Goal: Task Accomplishment & Management: Check status

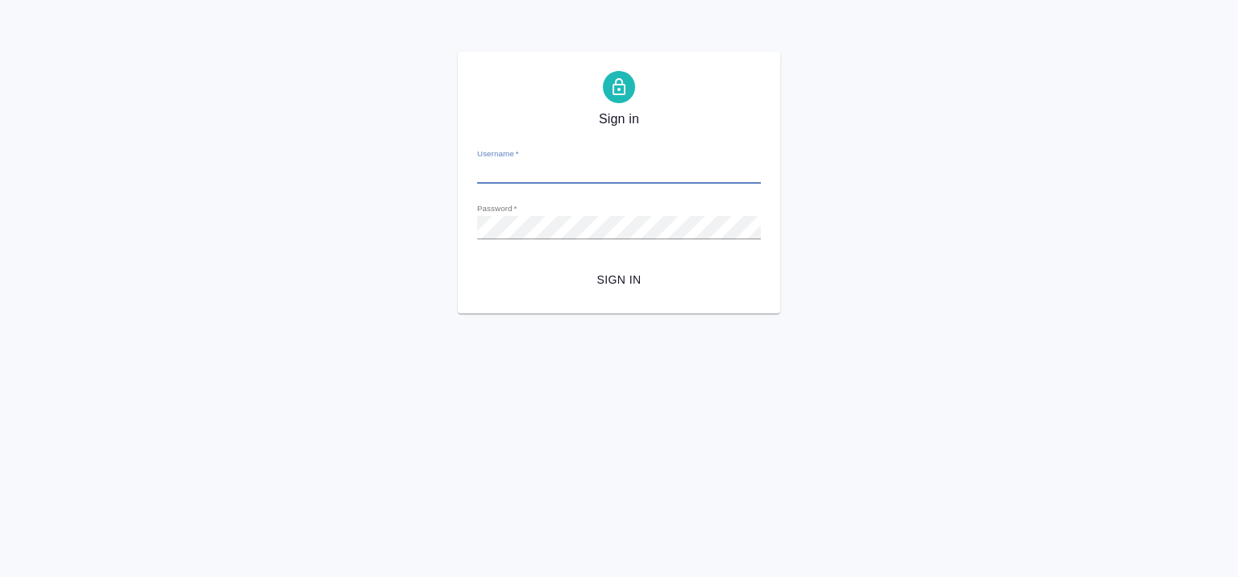
type input "[EMAIL_ADDRESS][DOMAIN_NAME]"
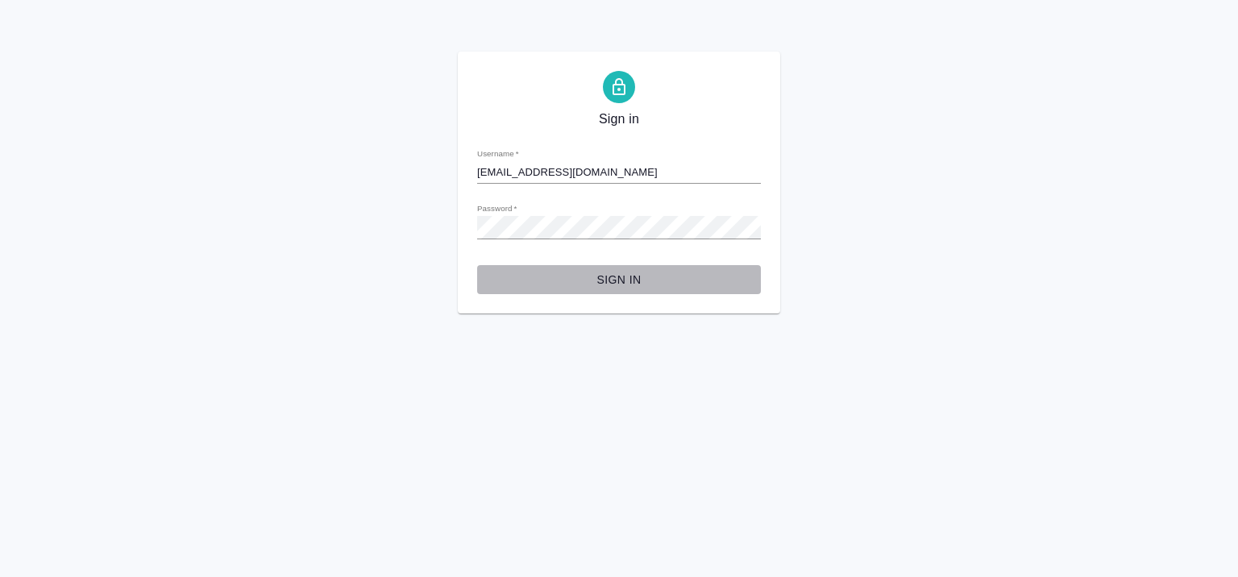
click at [617, 281] on span "Sign in" at bounding box center [619, 280] width 258 height 20
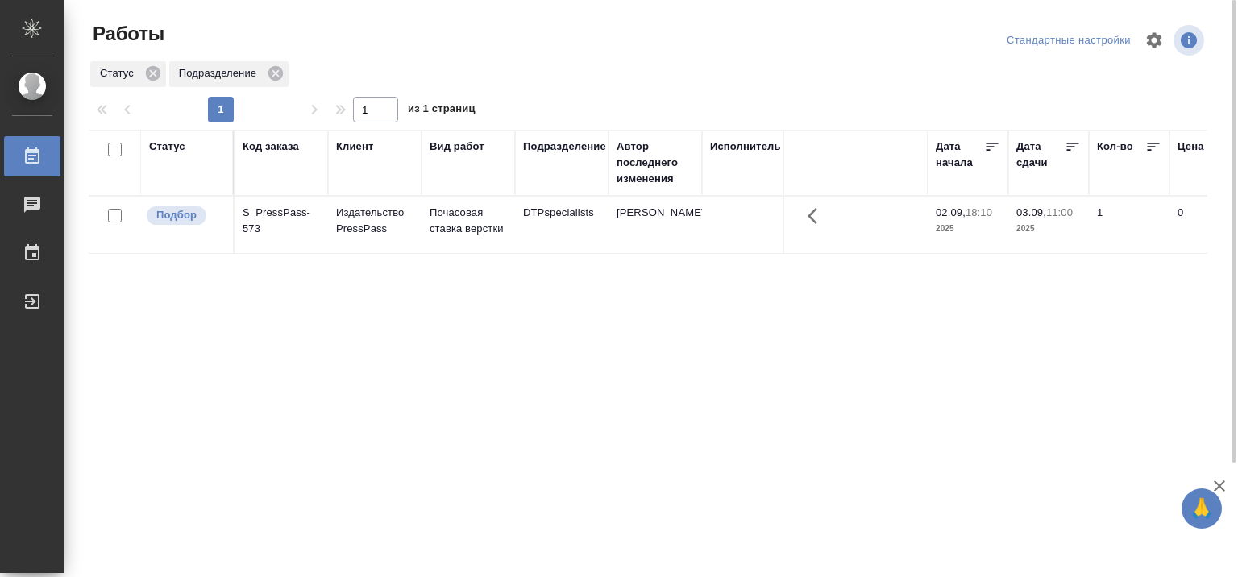
click at [183, 145] on div "Статус" at bounding box center [167, 147] width 36 height 16
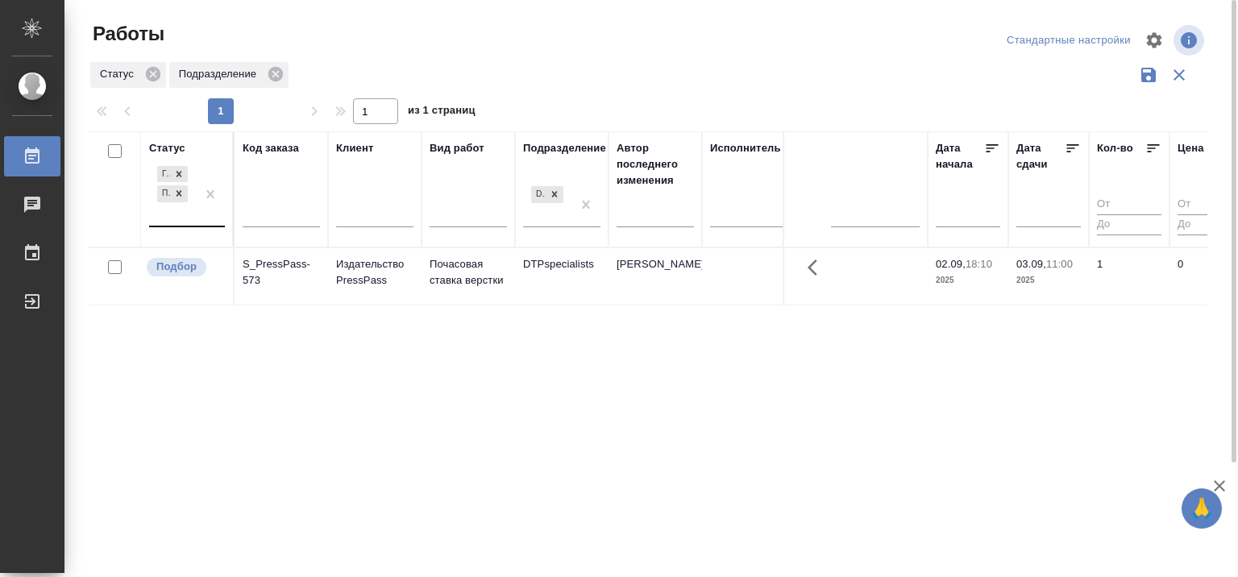
click at [191, 222] on div "Готов к работе Подбор" at bounding box center [172, 194] width 47 height 63
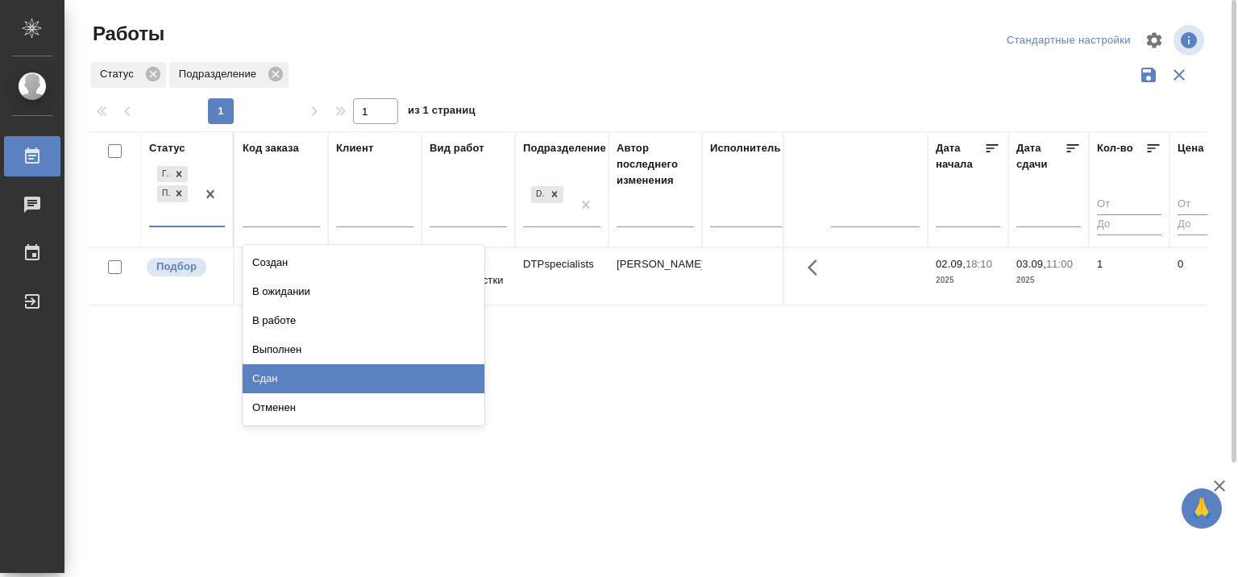
click at [283, 377] on div "Сдан" at bounding box center [364, 378] width 242 height 29
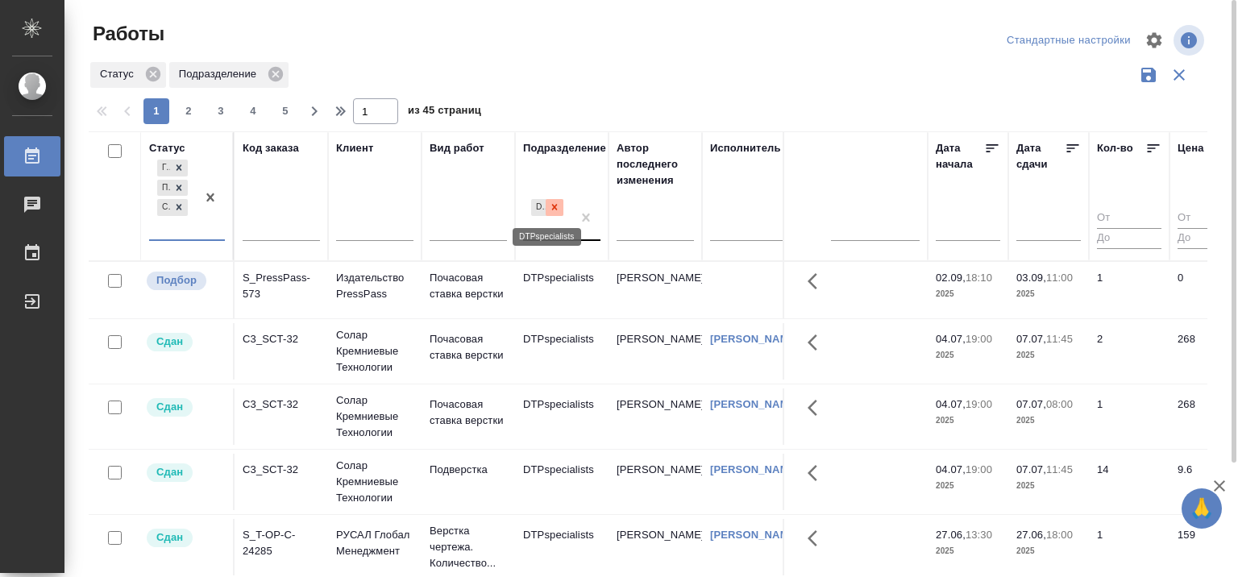
click at [555, 210] on icon at bounding box center [555, 208] width 6 height 6
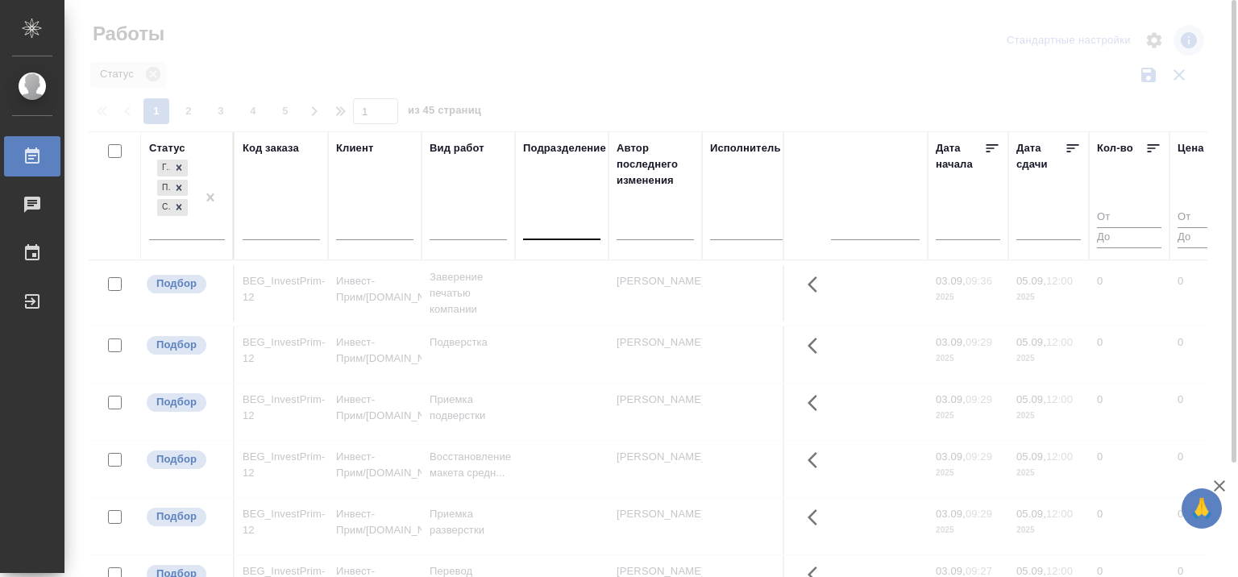
click at [745, 147] on div "Исполнитель" at bounding box center [745, 148] width 71 height 16
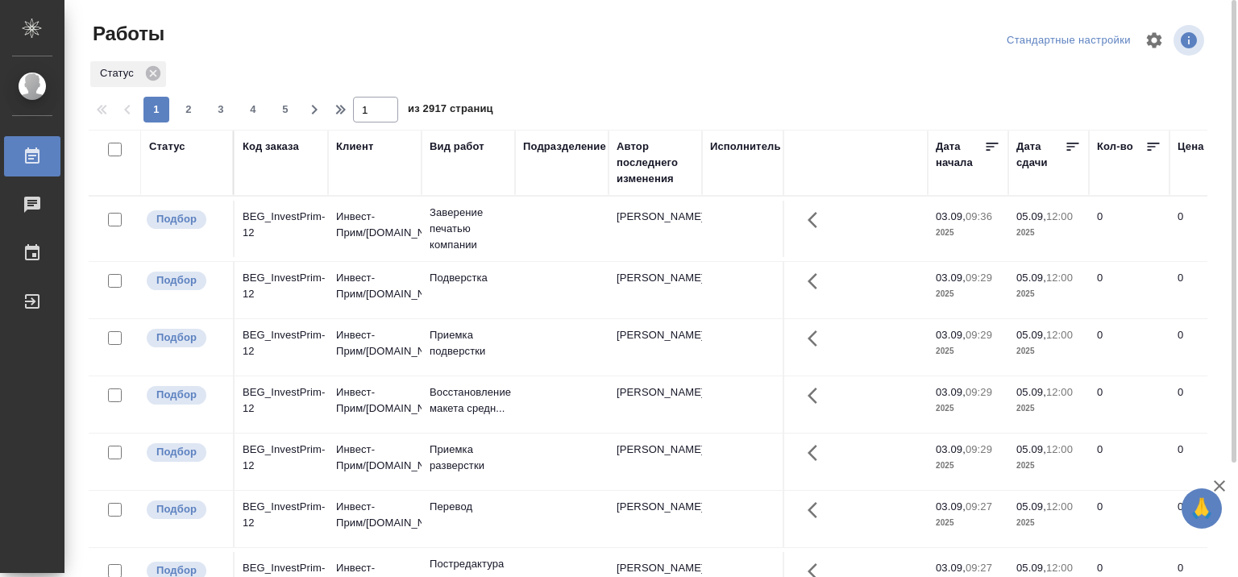
click at [759, 143] on div "Исполнитель" at bounding box center [745, 147] width 71 height 16
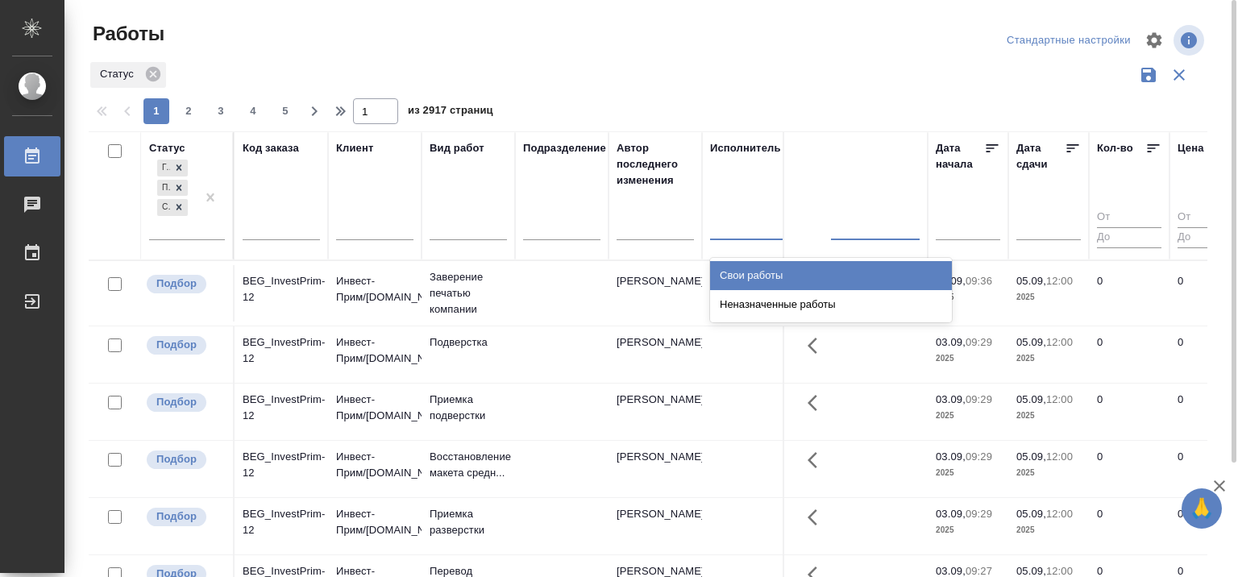
click at [750, 229] on div at bounding box center [815, 223] width 210 height 23
click at [767, 283] on div "Свои работы" at bounding box center [831, 275] width 242 height 29
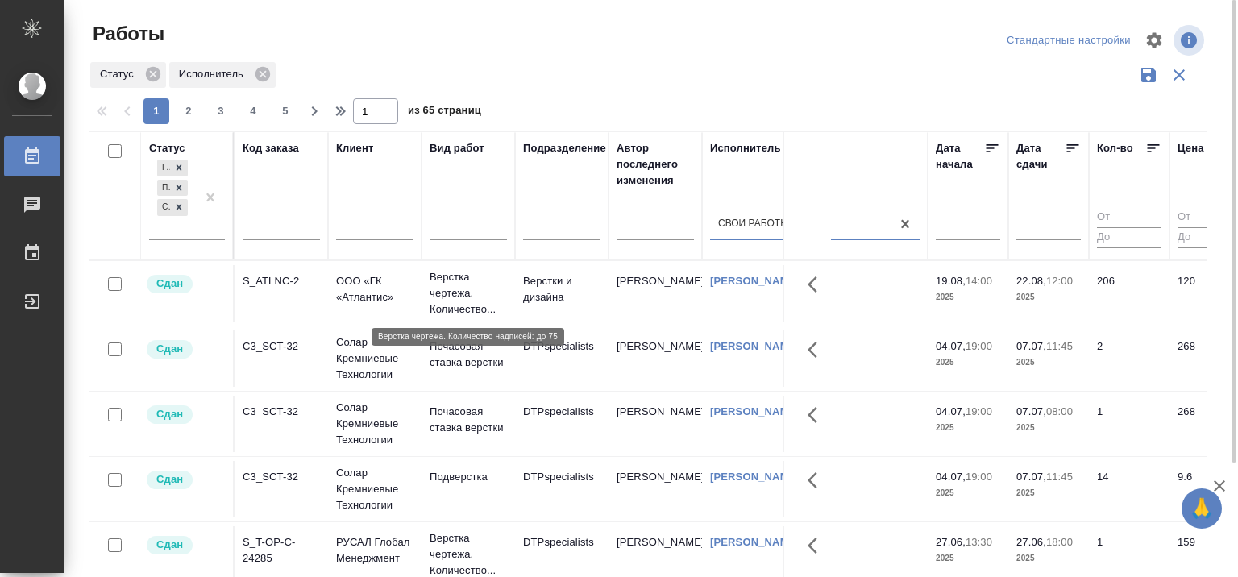
click at [454, 286] on p "Верстка чертежа. Количество..." at bounding box center [468, 293] width 77 height 48
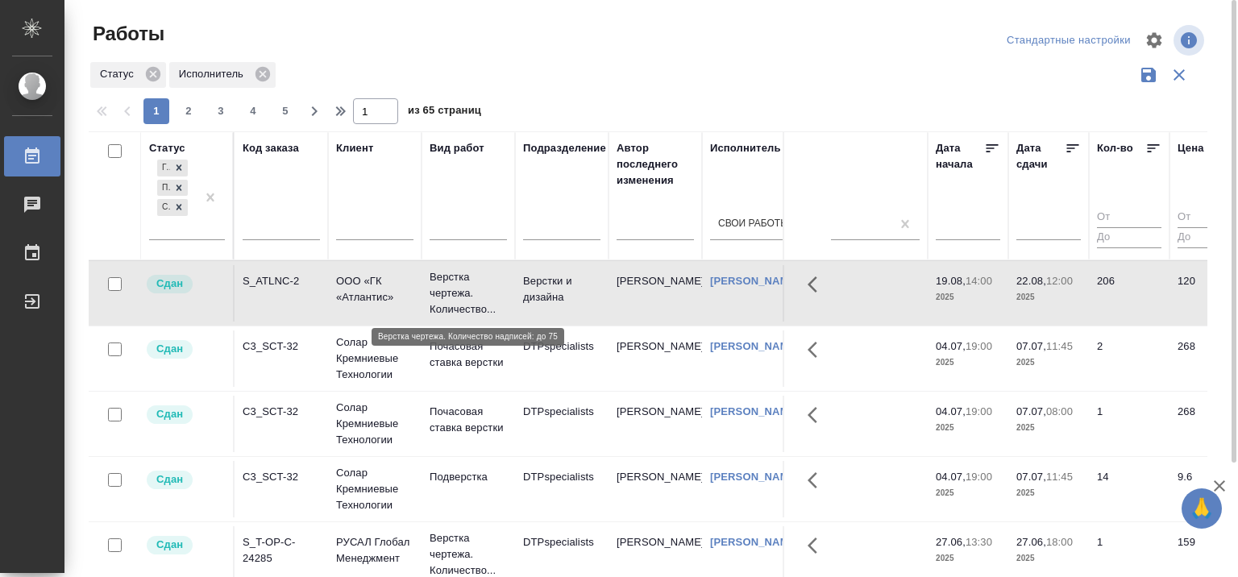
click at [453, 285] on p "Верстка чертежа. Количество..." at bounding box center [468, 293] width 77 height 48
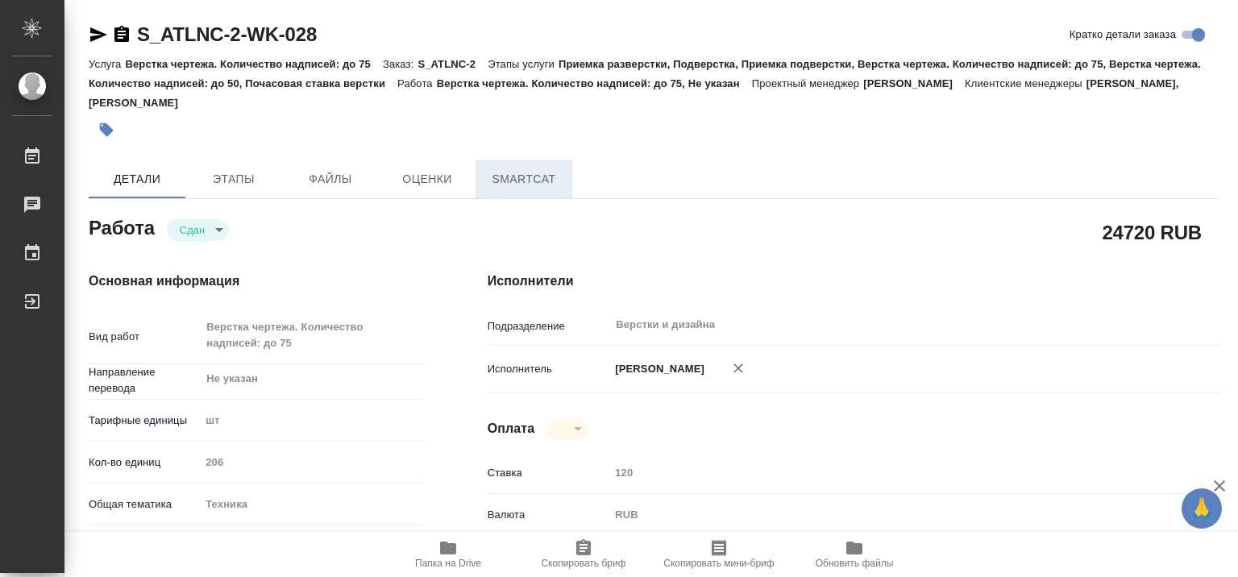
type textarea "x"
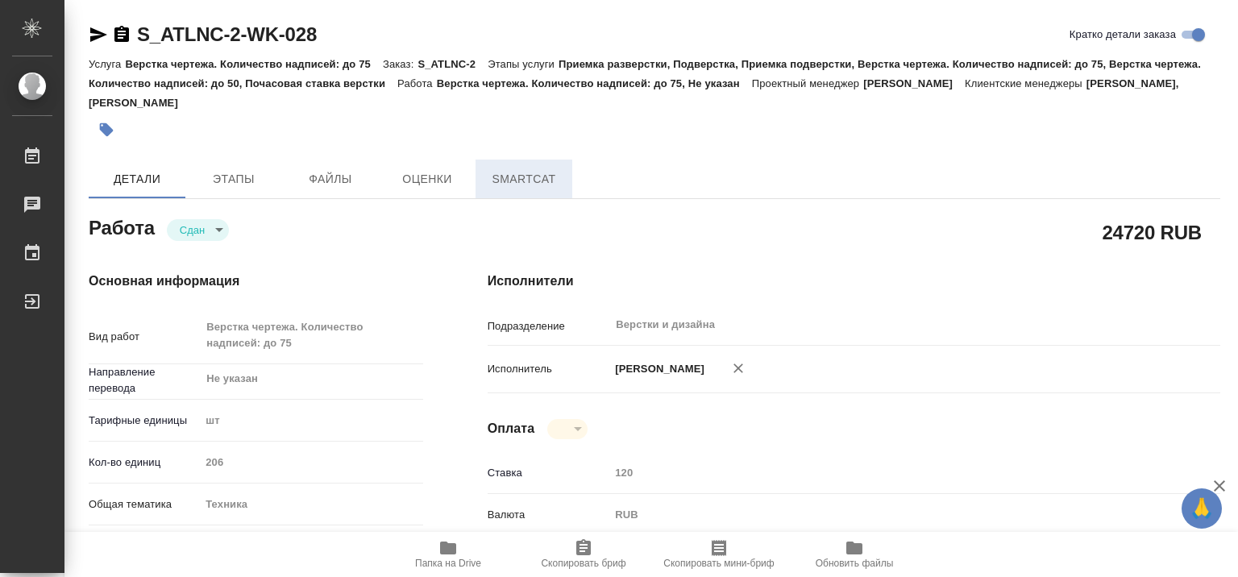
type textarea "x"
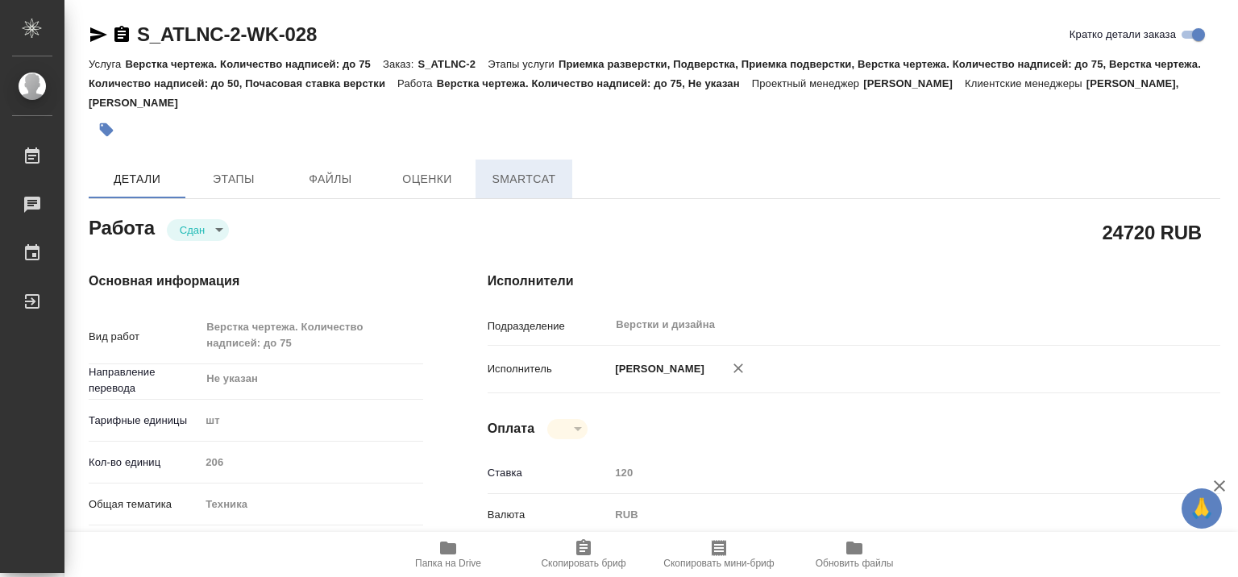
type textarea "x"
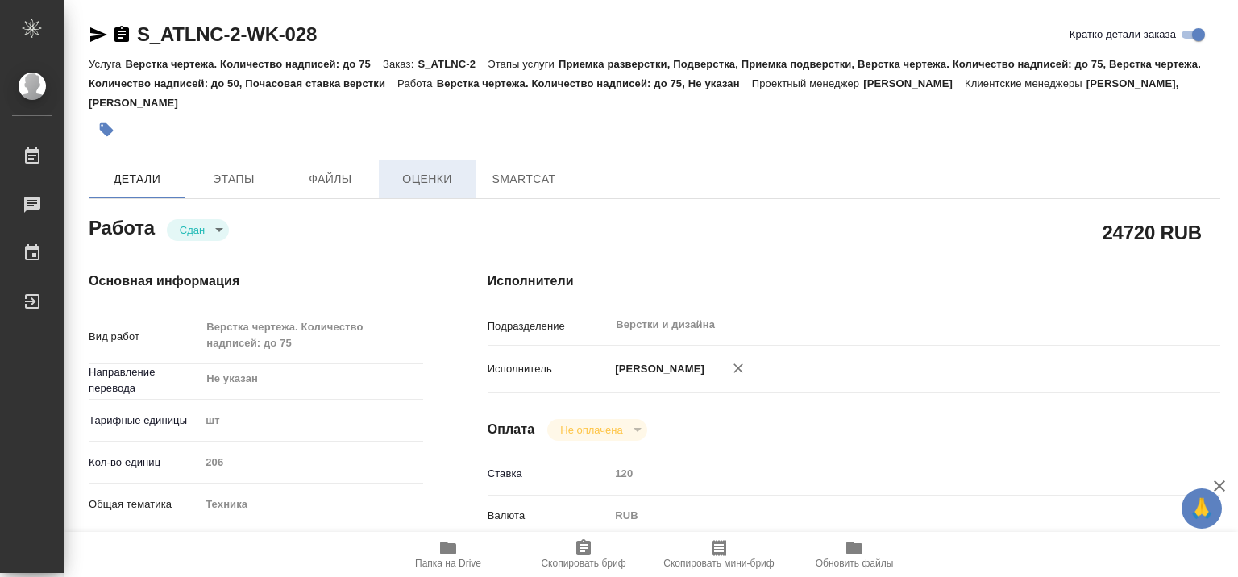
type textarea "x"
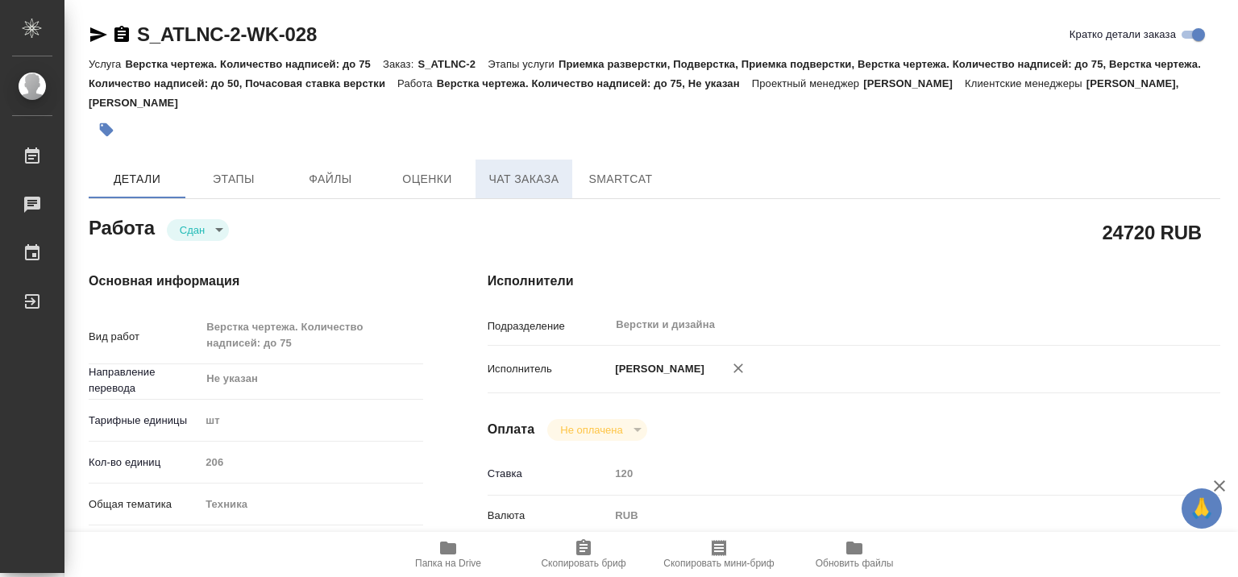
type textarea "x"
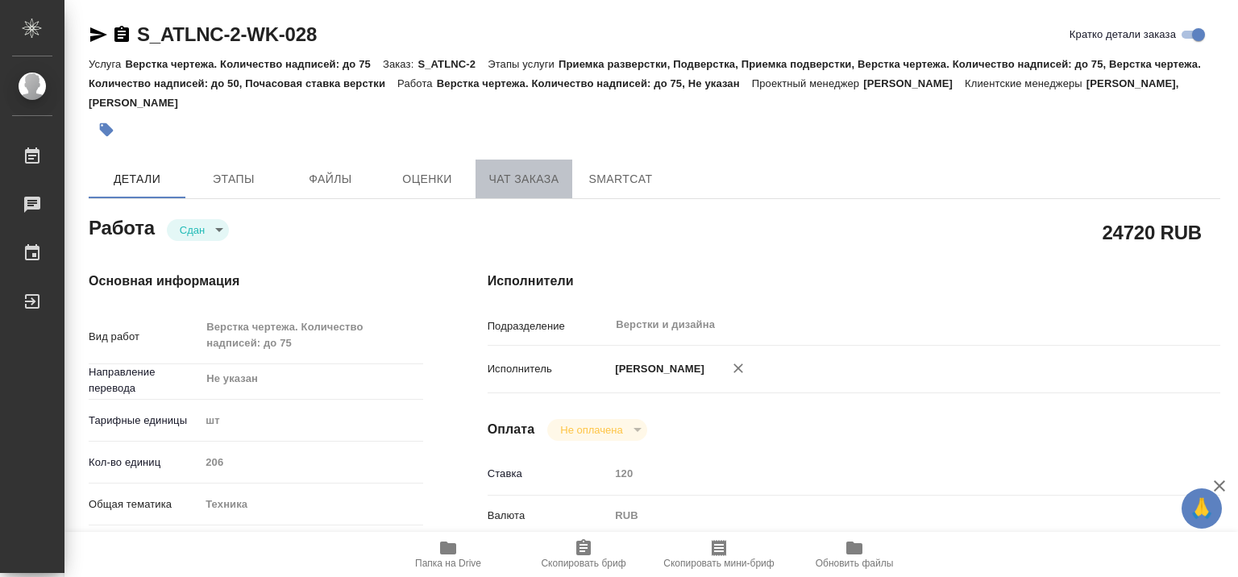
click at [537, 181] on span "Чат заказа" at bounding box center [523, 179] width 77 height 20
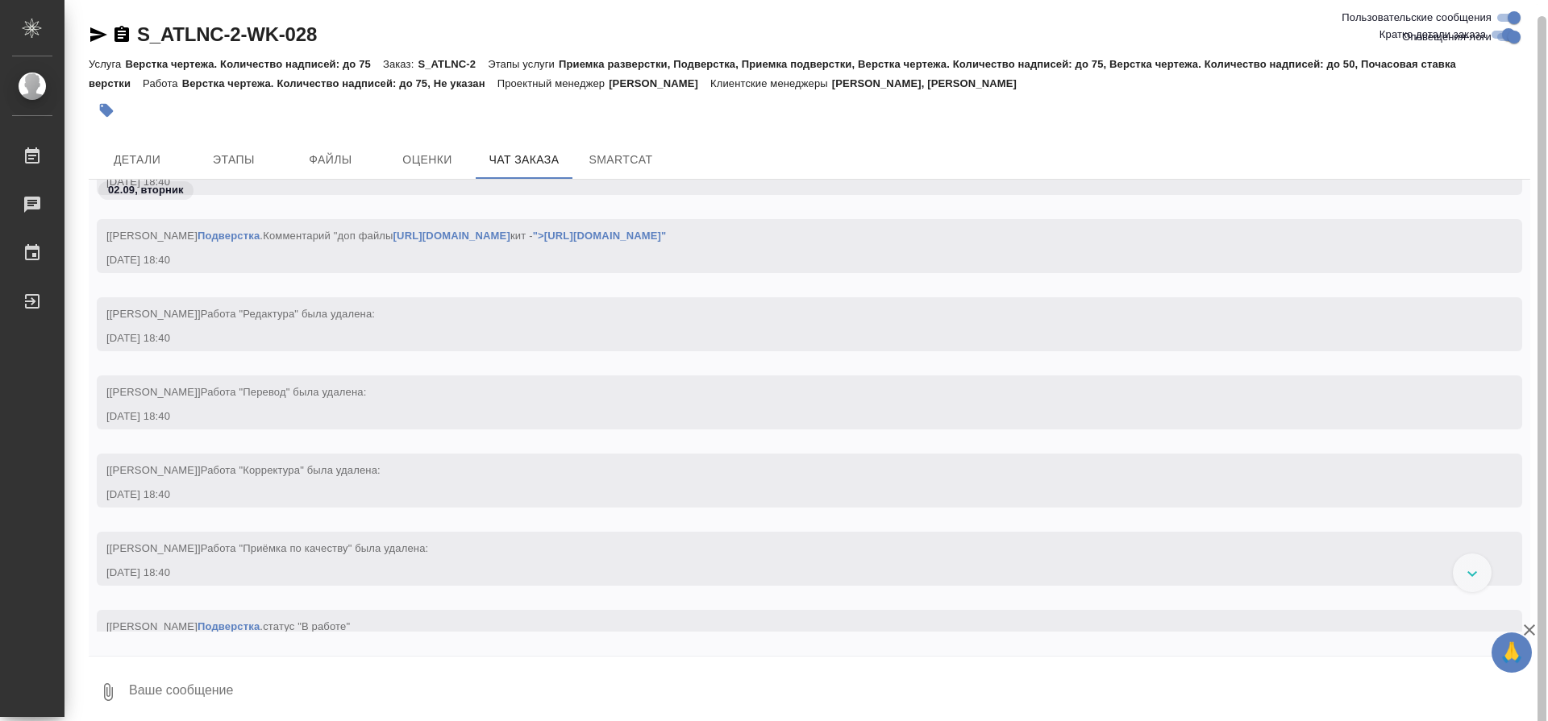
scroll to position [8, 0]
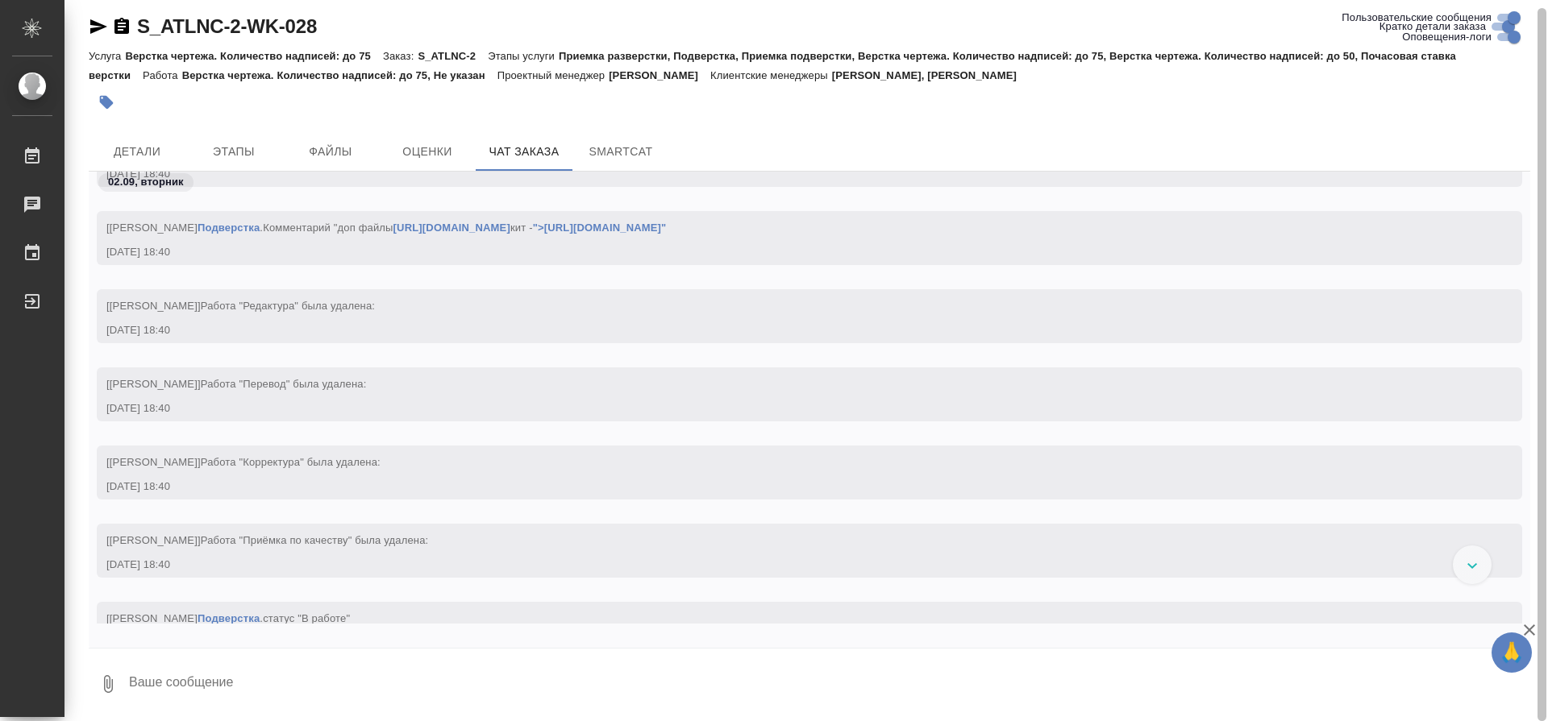
drag, startPoint x: 1528, startPoint y: 287, endPoint x: 1522, endPoint y: 320, distance: 33.7
click at [1237, 320] on div at bounding box center [1541, 364] width 9 height 713
drag, startPoint x: 1526, startPoint y: 293, endPoint x: 1517, endPoint y: 394, distance: 102.0
click at [1237, 394] on div "S_ATLNC-2-WK-028 Кратко детали заказа Услуга Верстка чертежа. Количество надпис…" at bounding box center [805, 360] width 1483 height 721
click at [243, 154] on span "Этапы" at bounding box center [233, 152] width 77 height 20
